Goal: Find specific page/section: Find specific page/section

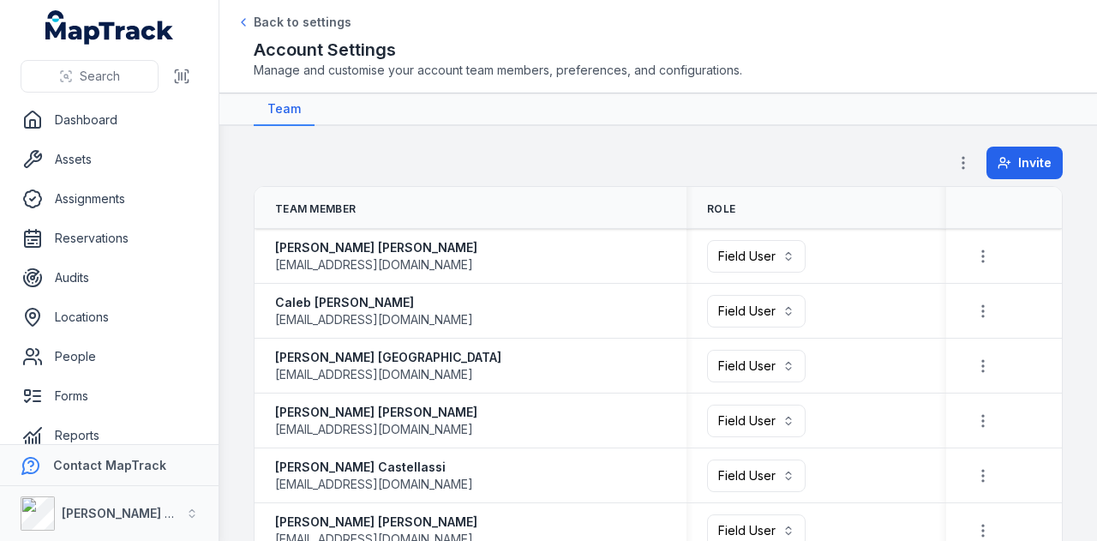
scroll to position [1119, 0]
click at [146, 165] on link "Assets" at bounding box center [109, 159] width 191 height 34
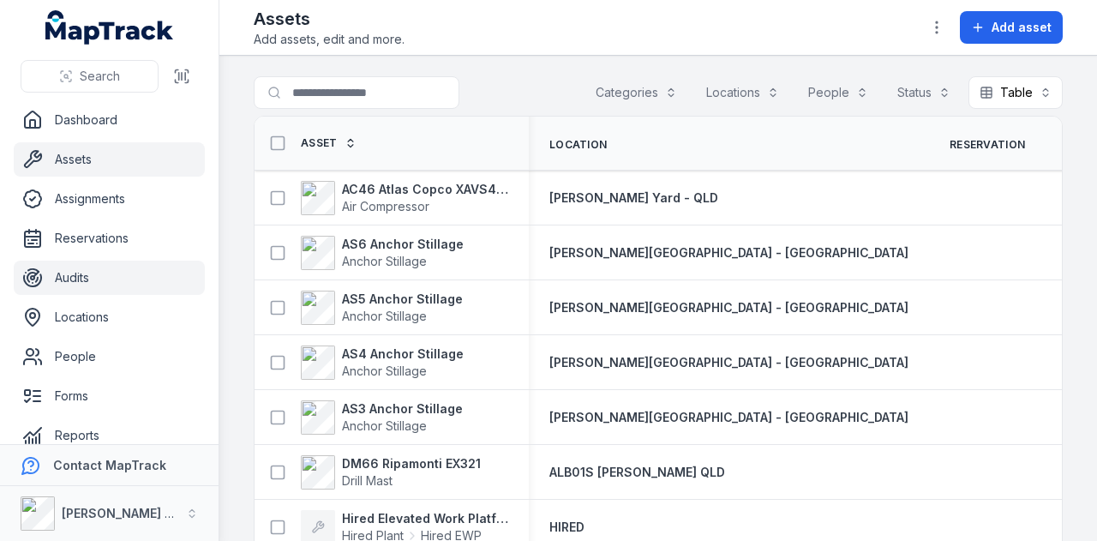
scroll to position [97, 0]
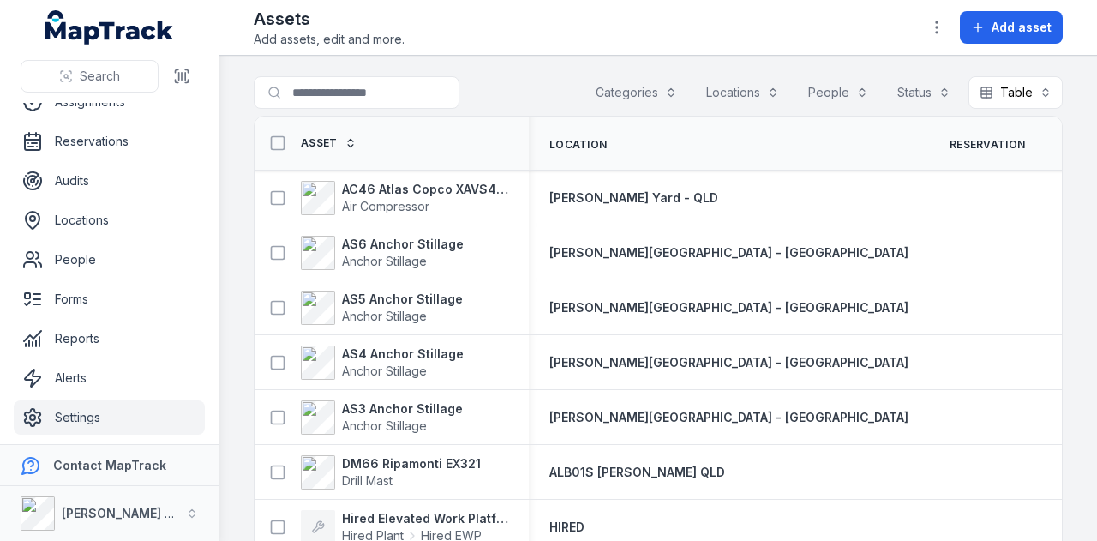
click at [108, 426] on link "Settings" at bounding box center [109, 417] width 191 height 34
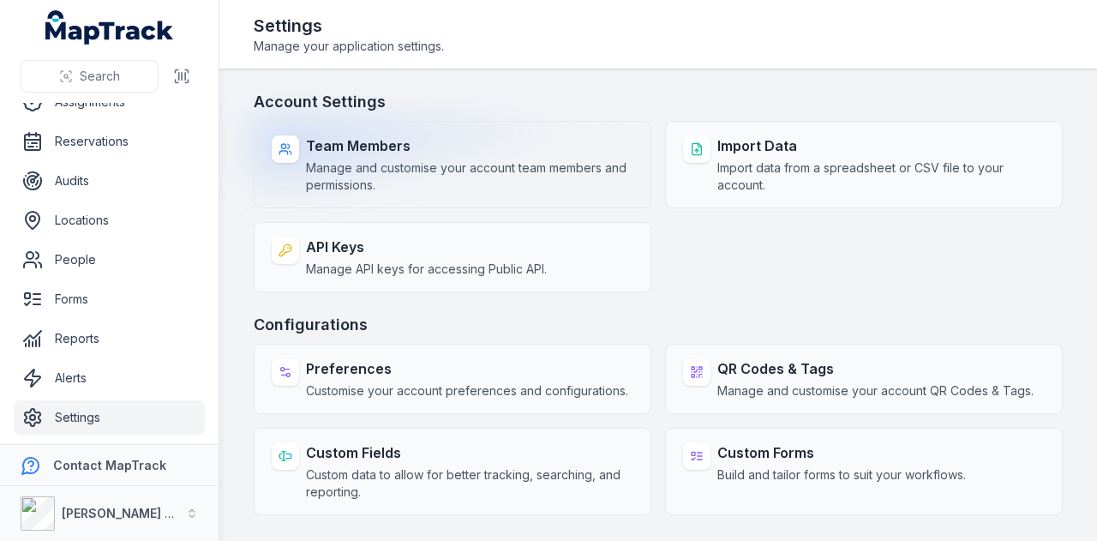
click at [530, 177] on span "Manage and customise your account team members and permissions." at bounding box center [469, 176] width 327 height 34
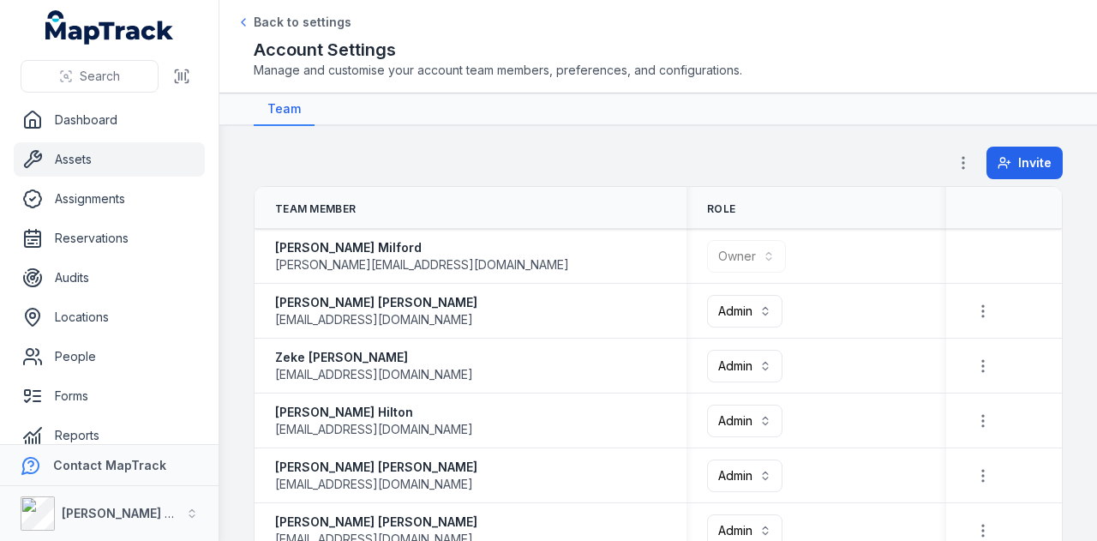
click at [108, 162] on link "Assets" at bounding box center [109, 159] width 191 height 34
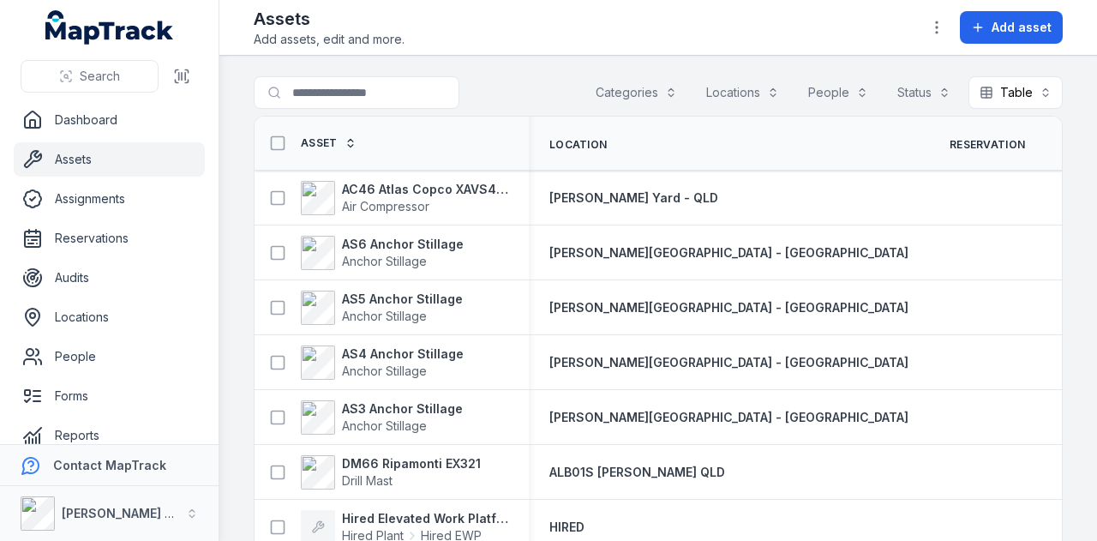
click at [387, 75] on main "Search for assets Categories Locations People Status Table ***** Asset Location…" at bounding box center [657, 298] width 877 height 485
click at [386, 80] on input "Search for assets" at bounding box center [391, 92] width 274 height 33
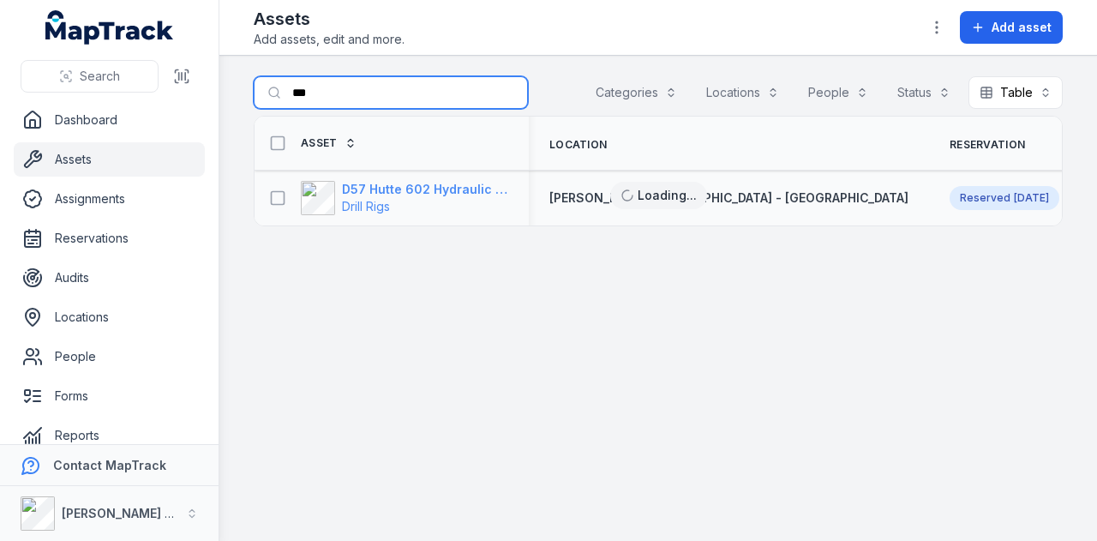
type input "***"
click at [433, 185] on strong "D57 Hutte 602 Hydraulic Crawler Drill" at bounding box center [425, 189] width 166 height 17
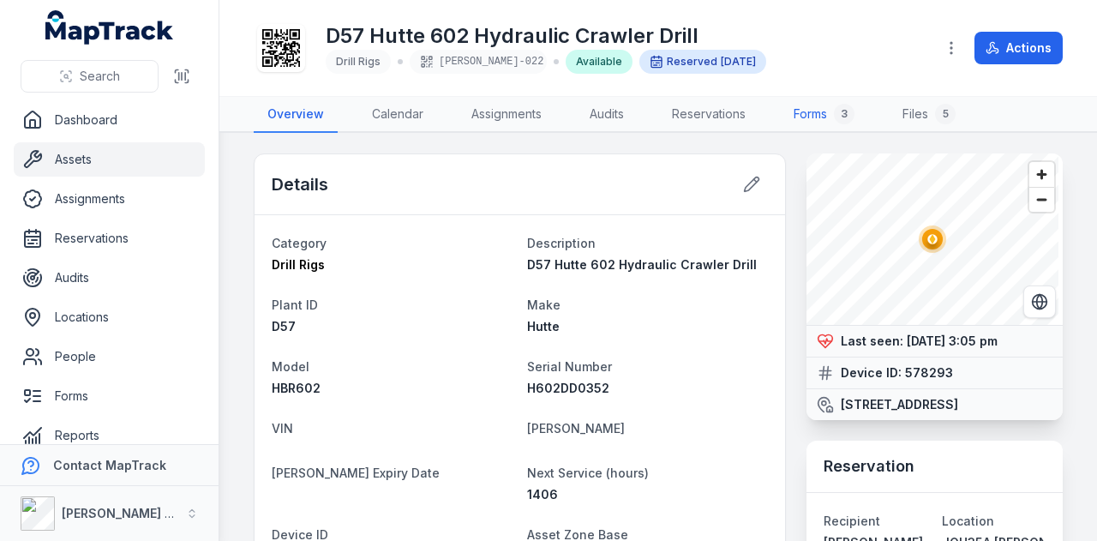
click at [812, 116] on link "Forms 3" at bounding box center [824, 115] width 88 height 36
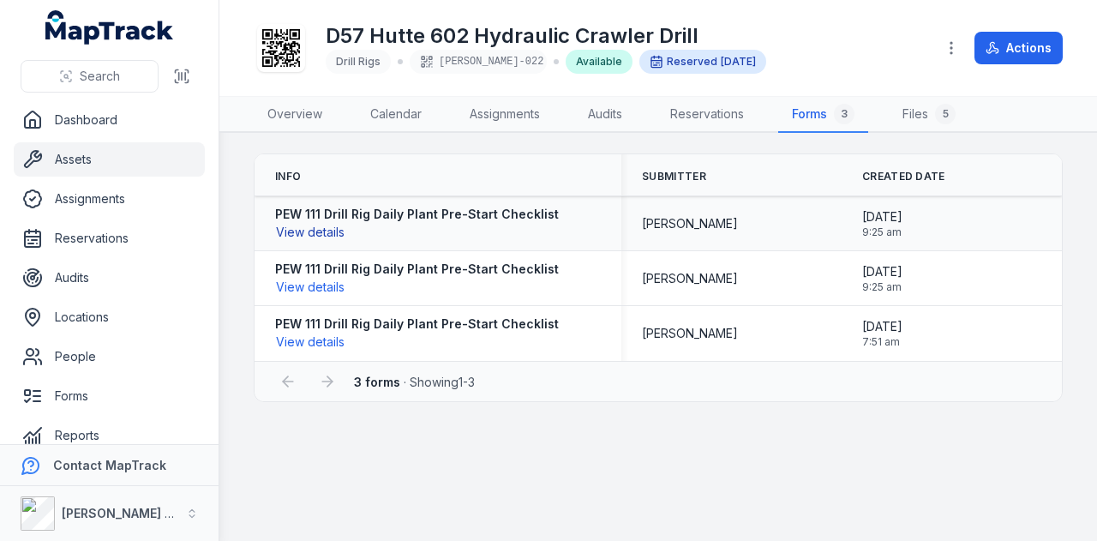
click at [334, 230] on button "View details" at bounding box center [310, 232] width 70 height 19
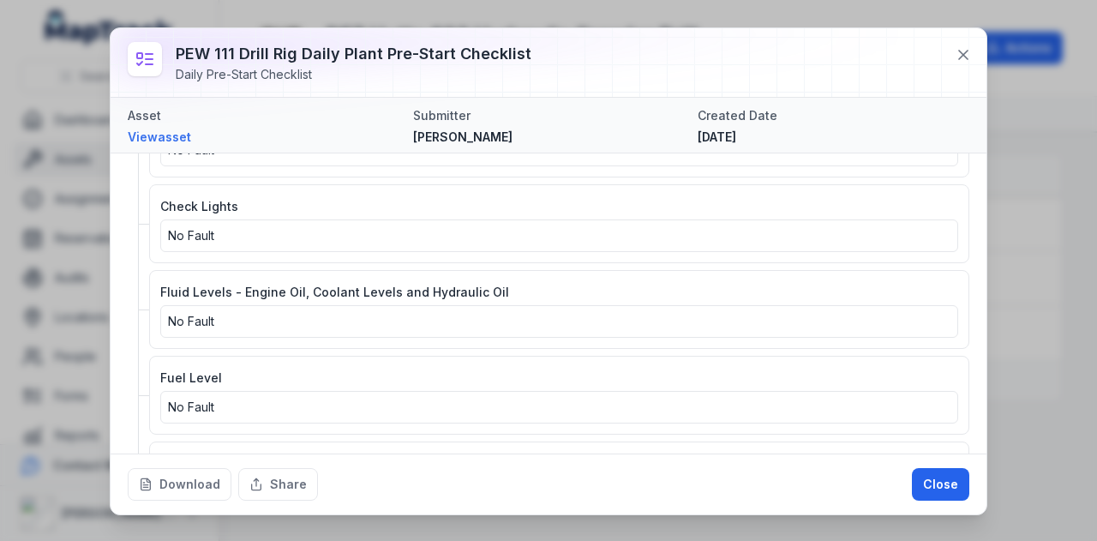
scroll to position [944, 0]
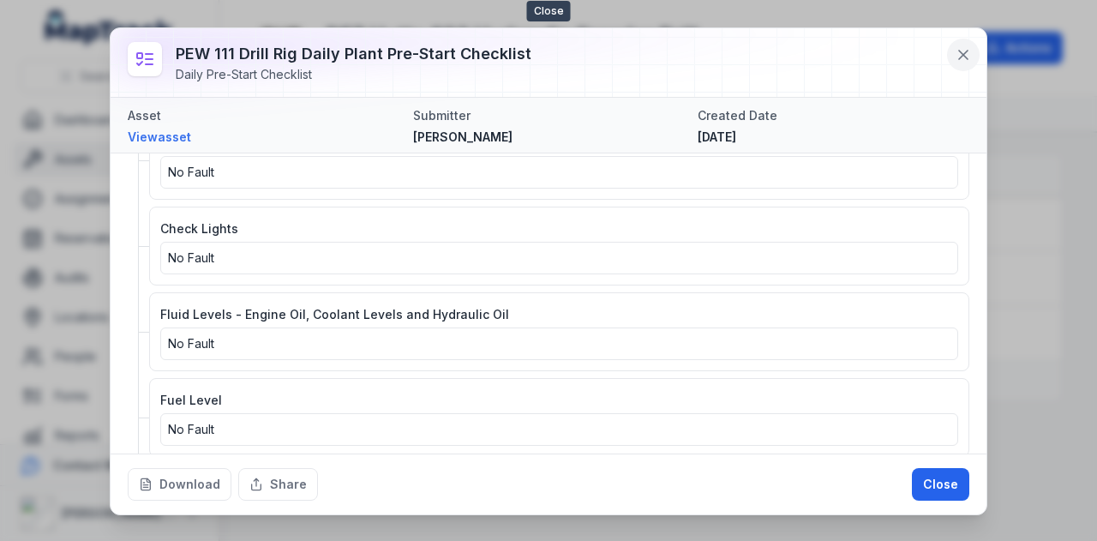
click at [966, 45] on button at bounding box center [963, 55] width 33 height 33
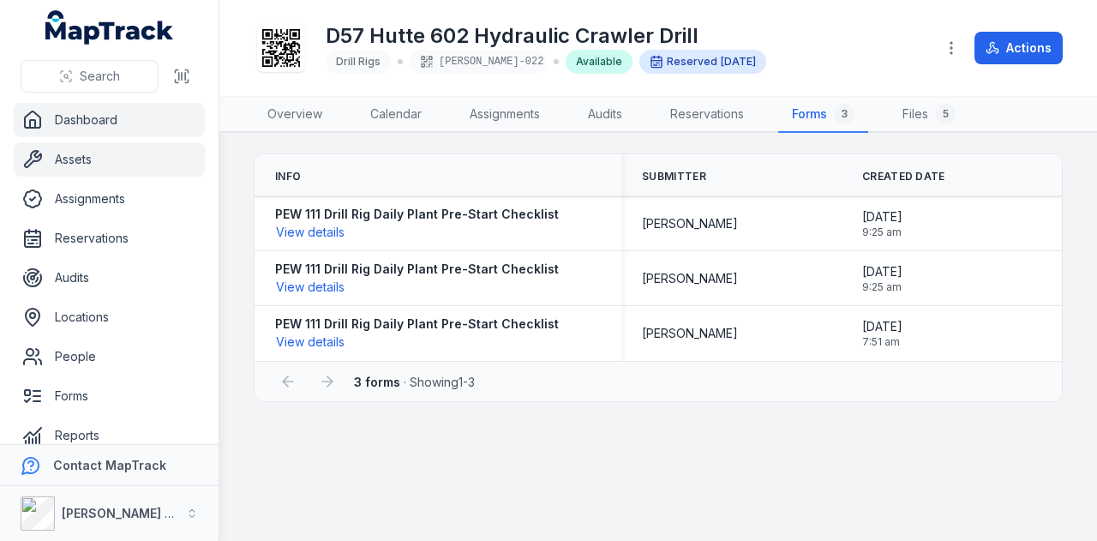
click at [115, 114] on link "Dashboard" at bounding box center [109, 120] width 191 height 34
